Goal: Transaction & Acquisition: Book appointment/travel/reservation

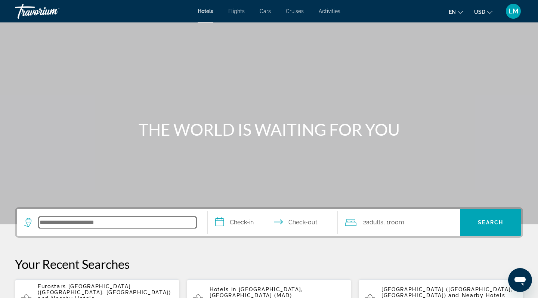
click at [68, 225] on input "Search hotel destination" at bounding box center [117, 222] width 157 height 11
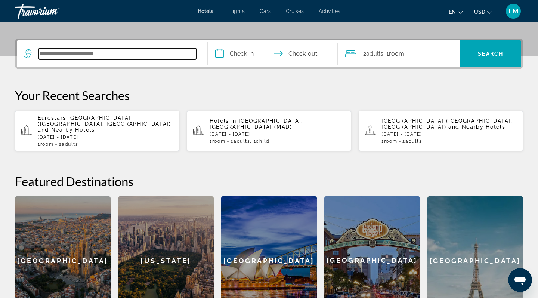
scroll to position [183, 0]
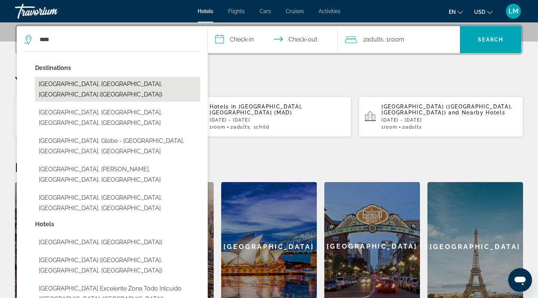
click at [101, 87] on button "[GEOGRAPHIC_DATA], [GEOGRAPHIC_DATA], [GEOGRAPHIC_DATA] ([GEOGRAPHIC_DATA])" at bounding box center [117, 89] width 165 height 25
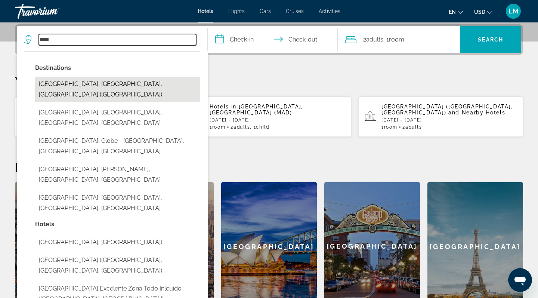
type input "**********"
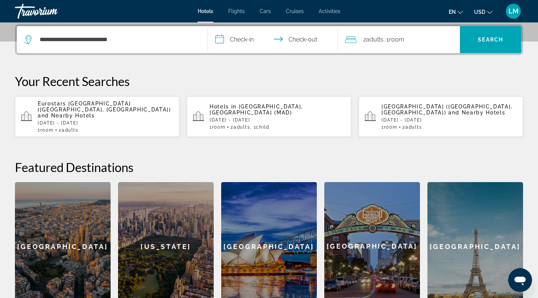
click at [247, 40] on input "**********" at bounding box center [274, 40] width 133 height 29
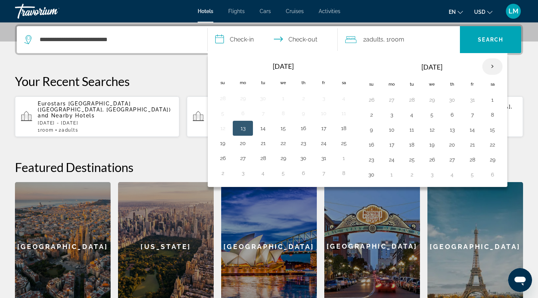
click at [491, 68] on th "Next month" at bounding box center [492, 66] width 20 height 16
click at [493, 68] on th "Next month" at bounding box center [492, 66] width 20 height 16
click at [389, 147] on button "19" at bounding box center [392, 144] width 12 height 10
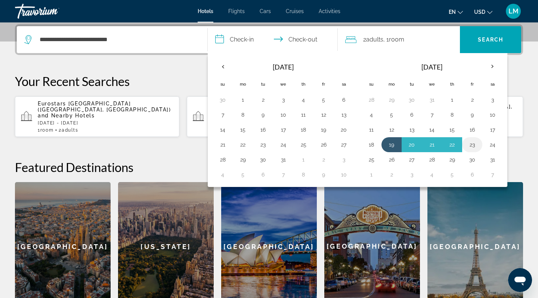
click at [474, 144] on button "23" at bounding box center [472, 144] width 12 height 10
type input "**********"
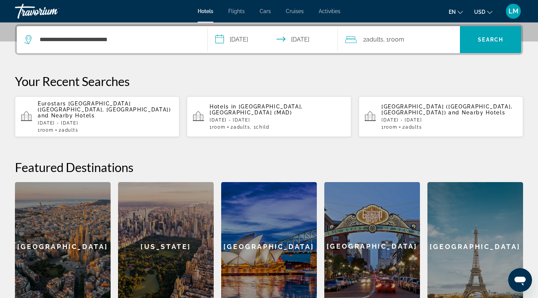
click at [397, 38] on span "Room" at bounding box center [396, 39] width 15 height 7
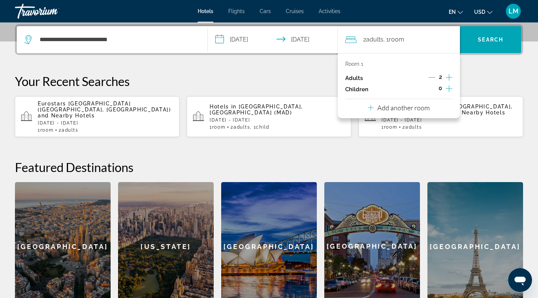
click at [449, 90] on icon "Increment children" at bounding box center [449, 88] width 7 height 9
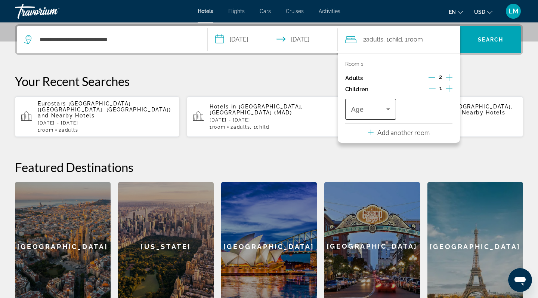
click at [384, 112] on icon "Travelers: 2 adults, 1 child" at bounding box center [388, 109] width 9 height 9
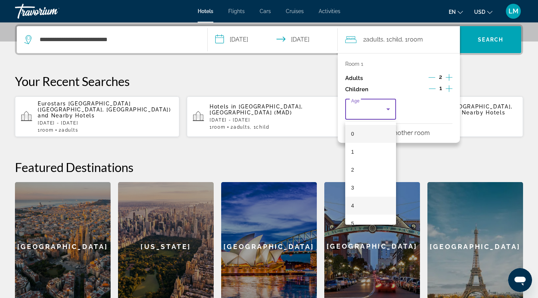
click at [356, 205] on mat-option "4" at bounding box center [370, 206] width 51 height 18
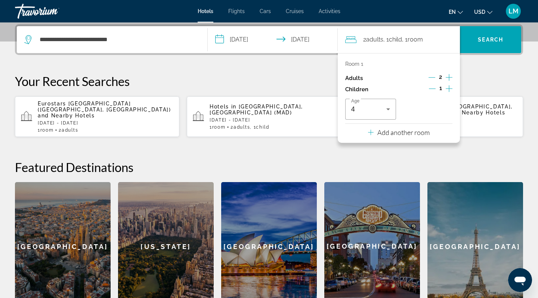
click at [497, 80] on p "Your Recent Searches" at bounding box center [269, 81] width 508 height 15
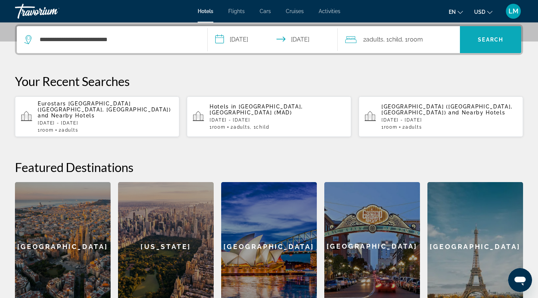
click at [496, 47] on span "Search" at bounding box center [490, 40] width 61 height 18
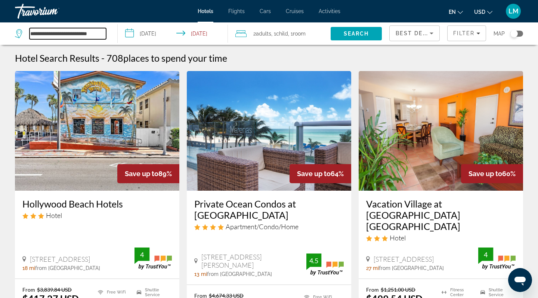
click at [72, 38] on input "**********" at bounding box center [68, 33] width 77 height 11
type input "*"
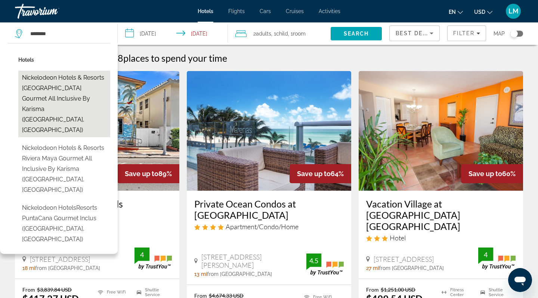
click at [47, 84] on button "Nickelodeon Hotels & Resorts [GEOGRAPHIC_DATA] Gourmet All Inclusive by Karisma…" at bounding box center [64, 104] width 92 height 67
type input "**********"
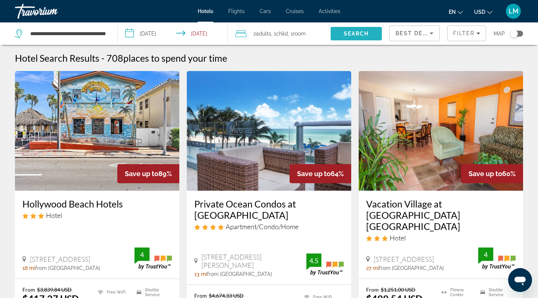
click at [362, 30] on span "Search" at bounding box center [356, 34] width 51 height 18
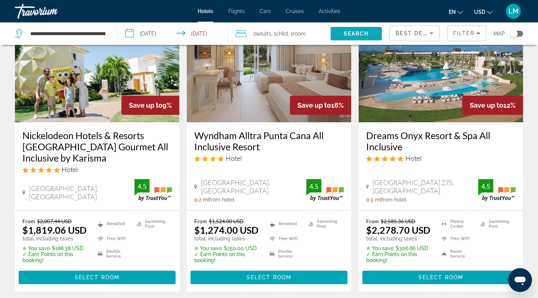
scroll to position [70, 0]
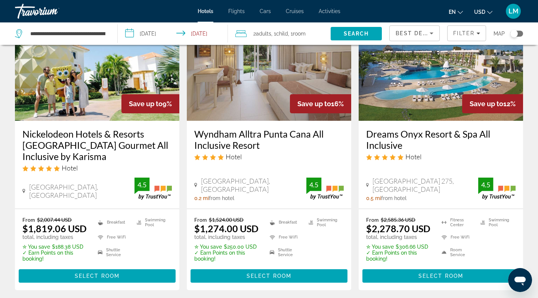
click at [130, 75] on img "Main content" at bounding box center [97, 61] width 164 height 120
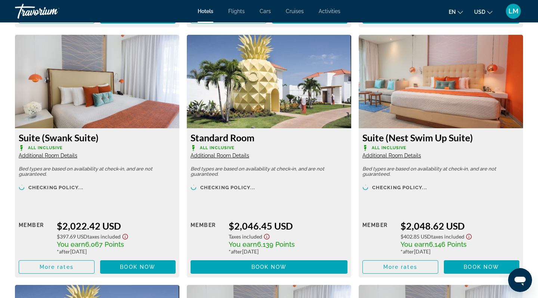
scroll to position [1539, 0]
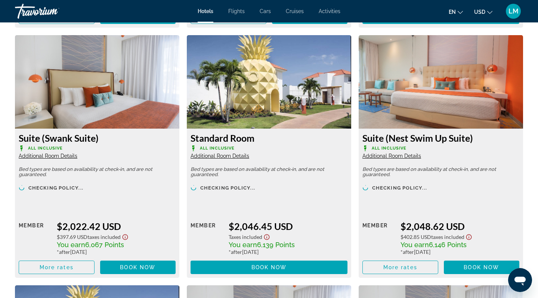
click at [277, 91] on img "Main content" at bounding box center [269, 81] width 164 height 93
click at [261, 98] on img "Main content" at bounding box center [269, 81] width 164 height 93
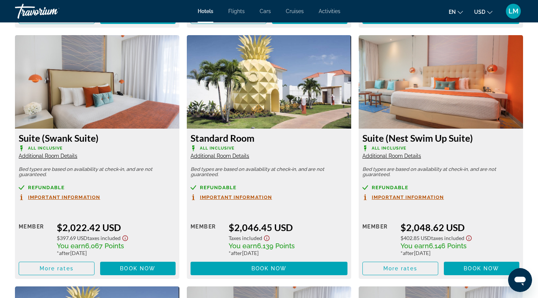
click at [221, 158] on span "Additional Room Details" at bounding box center [220, 156] width 59 height 6
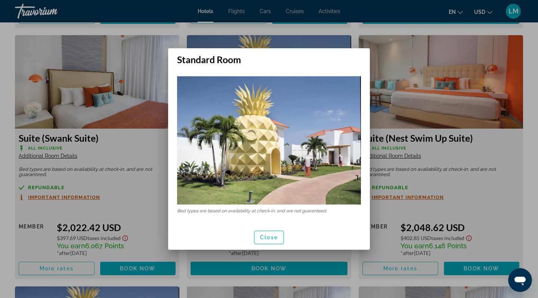
scroll to position [0, 0]
click at [321, 160] on img at bounding box center [269, 140] width 184 height 128
click at [265, 240] on span "Close" at bounding box center [269, 237] width 18 height 6
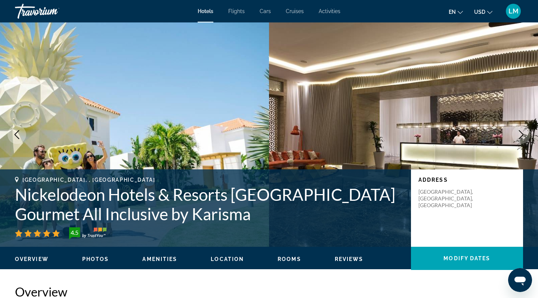
scroll to position [1539, 0]
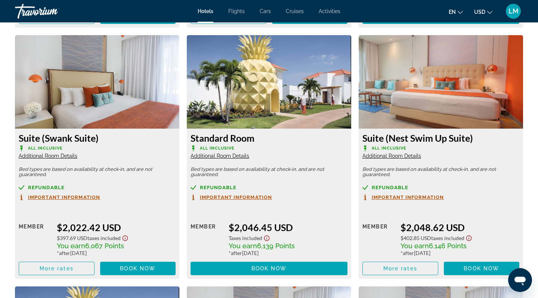
click at [261, 104] on img "Main content" at bounding box center [269, 81] width 164 height 93
click at [223, 159] on span "Additional Room Details" at bounding box center [220, 156] width 59 height 6
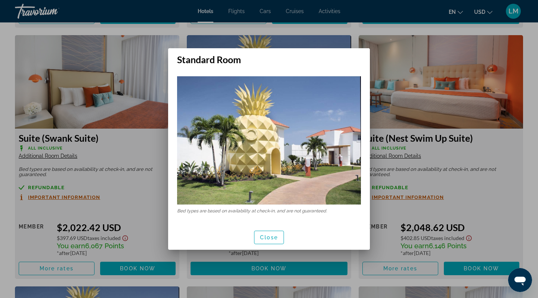
scroll to position [0, 0]
click at [274, 236] on span "Close" at bounding box center [269, 237] width 18 height 6
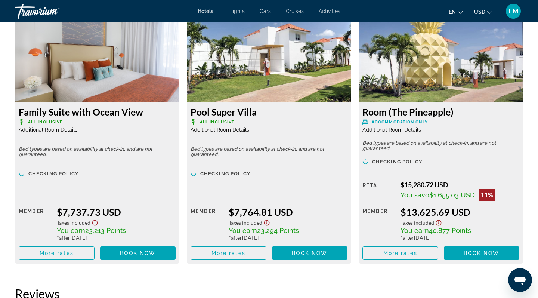
scroll to position [2565, 0]
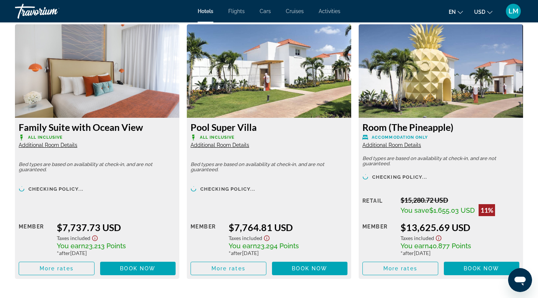
click at [388, 148] on div "Room (The Pineapple) Accommodation Only Additional Room Details" at bounding box center [441, 134] width 157 height 27
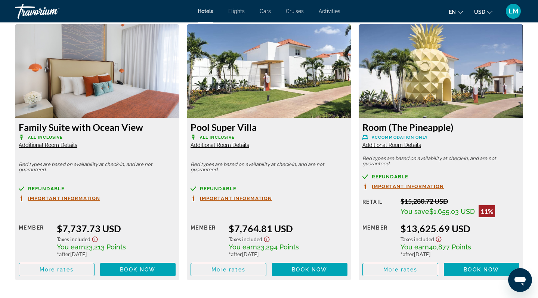
click at [388, 148] on span "Additional Room Details" at bounding box center [392, 145] width 59 height 6
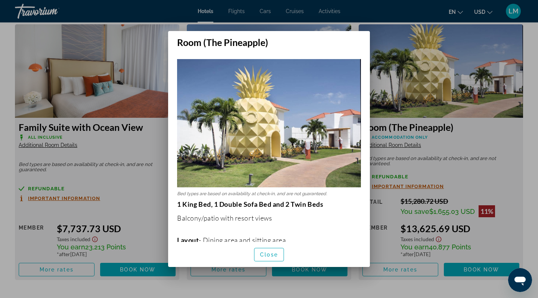
scroll to position [0, 0]
click at [315, 173] on img at bounding box center [269, 123] width 184 height 128
click at [337, 110] on img at bounding box center [269, 123] width 184 height 128
click at [454, 79] on div at bounding box center [269, 149] width 538 height 298
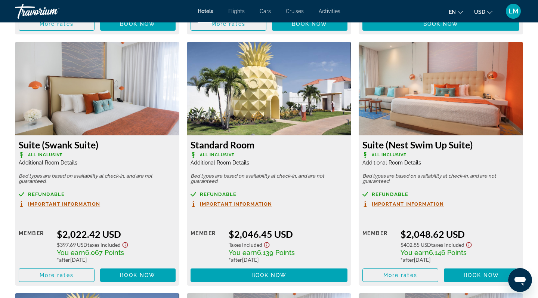
scroll to position [1532, 0]
click at [244, 206] on span "Important Information" at bounding box center [236, 203] width 72 height 5
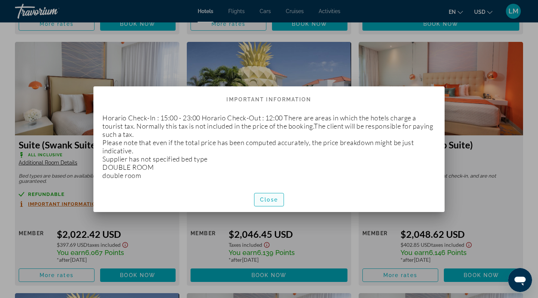
click at [271, 197] on span "Close" at bounding box center [269, 200] width 18 height 6
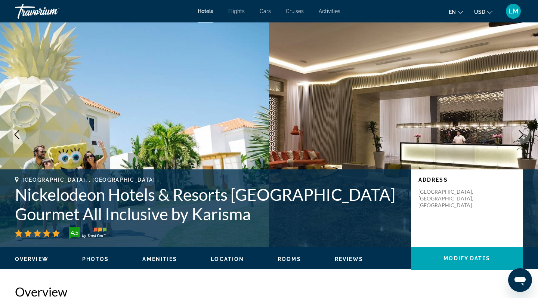
scroll to position [1532, 0]
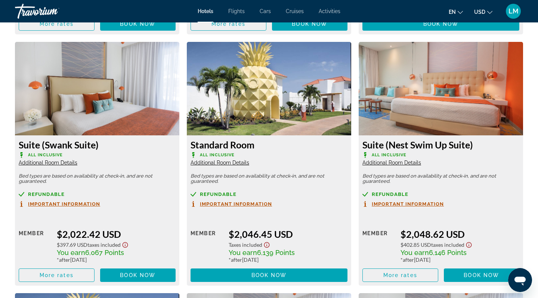
click at [437, 126] on img "Main content" at bounding box center [441, 88] width 164 height 93
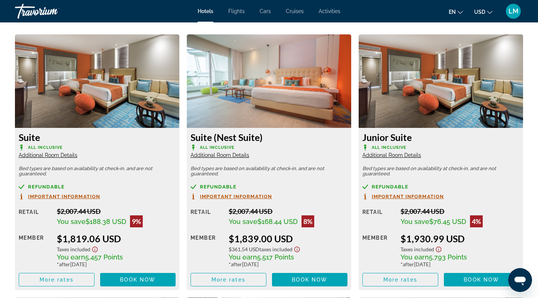
scroll to position [1014, 0]
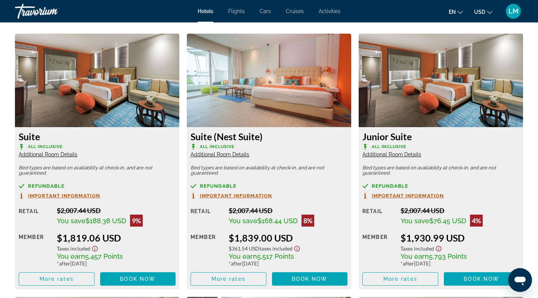
click at [48, 154] on span "Additional Room Details" at bounding box center [48, 154] width 59 height 6
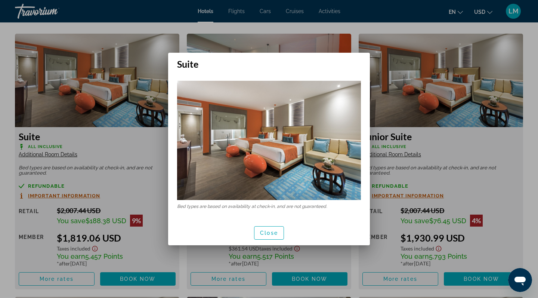
scroll to position [0, 0]
click at [264, 233] on span "Close" at bounding box center [269, 233] width 18 height 6
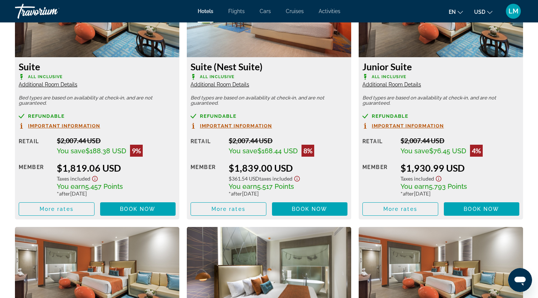
scroll to position [1087, 0]
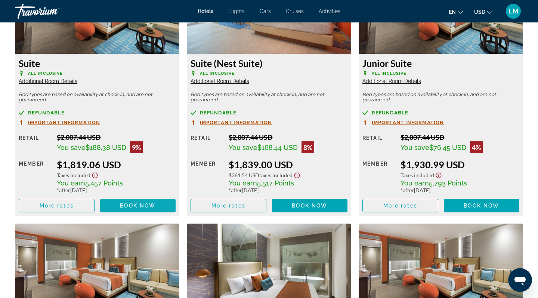
click at [132, 206] on span "Book now" at bounding box center [138, 206] width 36 height 6
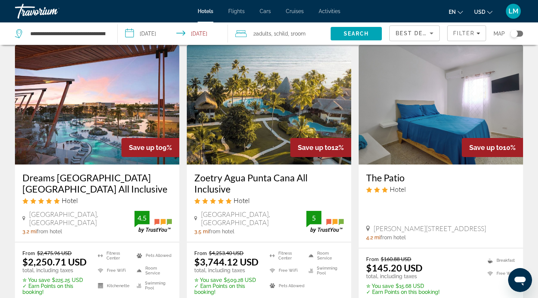
scroll to position [926, 0]
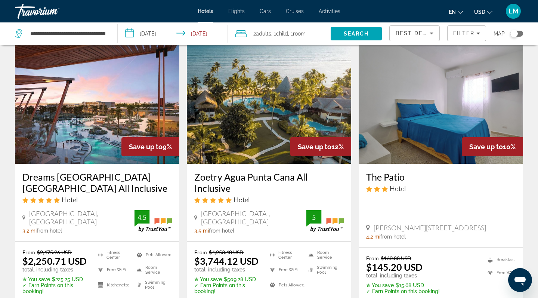
click at [81, 117] on img "Main content" at bounding box center [97, 104] width 164 height 120
